Goal: Transaction & Acquisition: Subscribe to service/newsletter

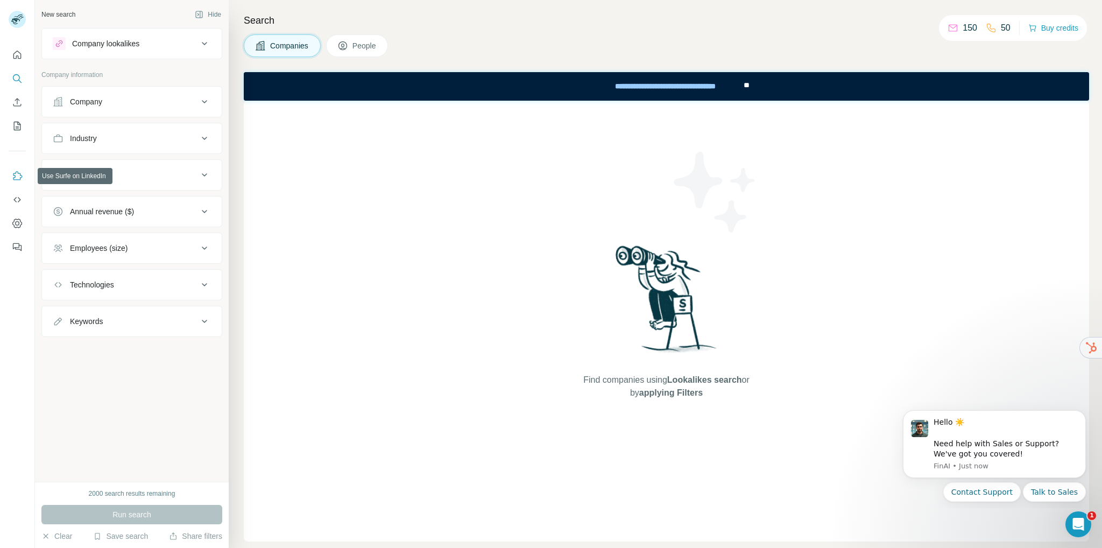
click at [19, 173] on icon "Use Surfe on LinkedIn" at bounding box center [17, 176] width 11 height 11
